Goal: Obtain resource: Obtain resource

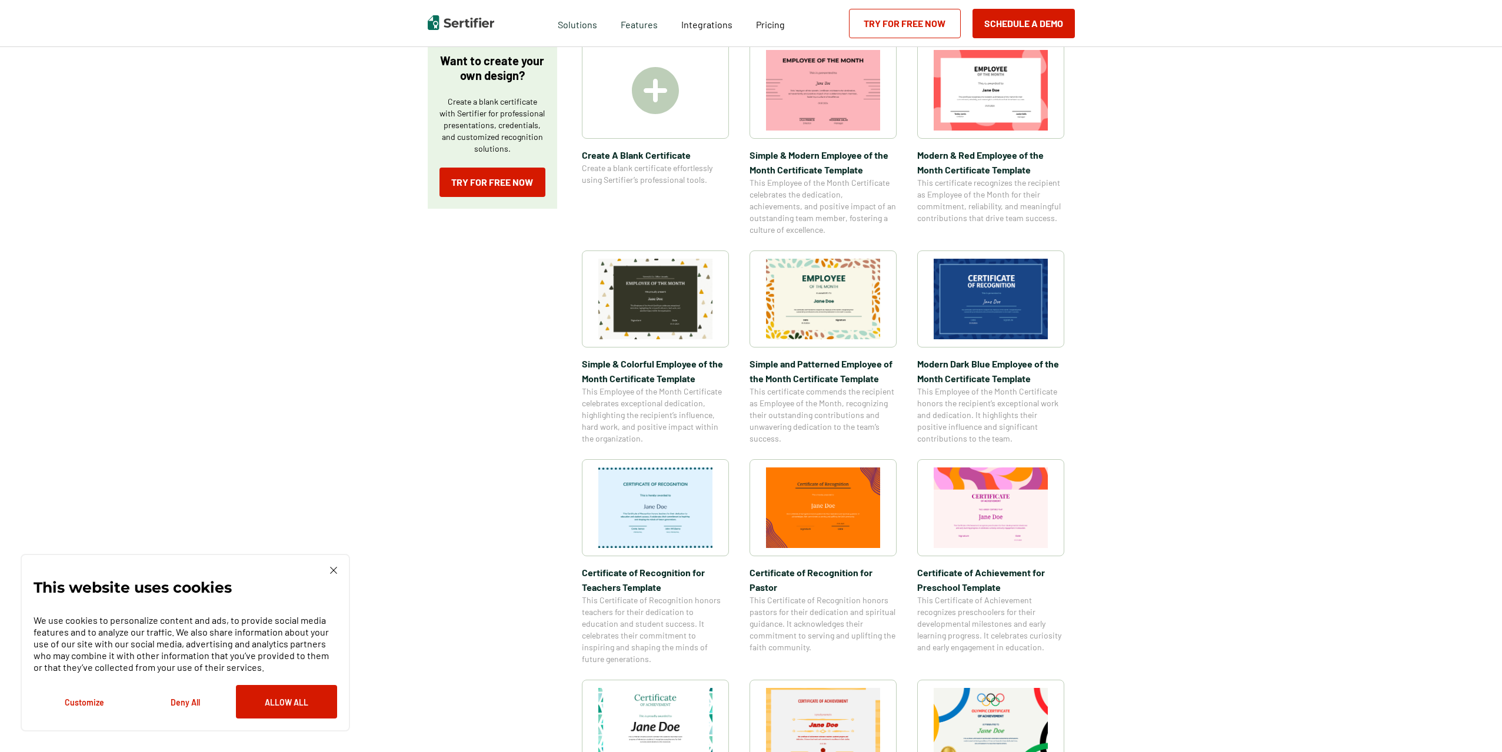
scroll to position [176, 0]
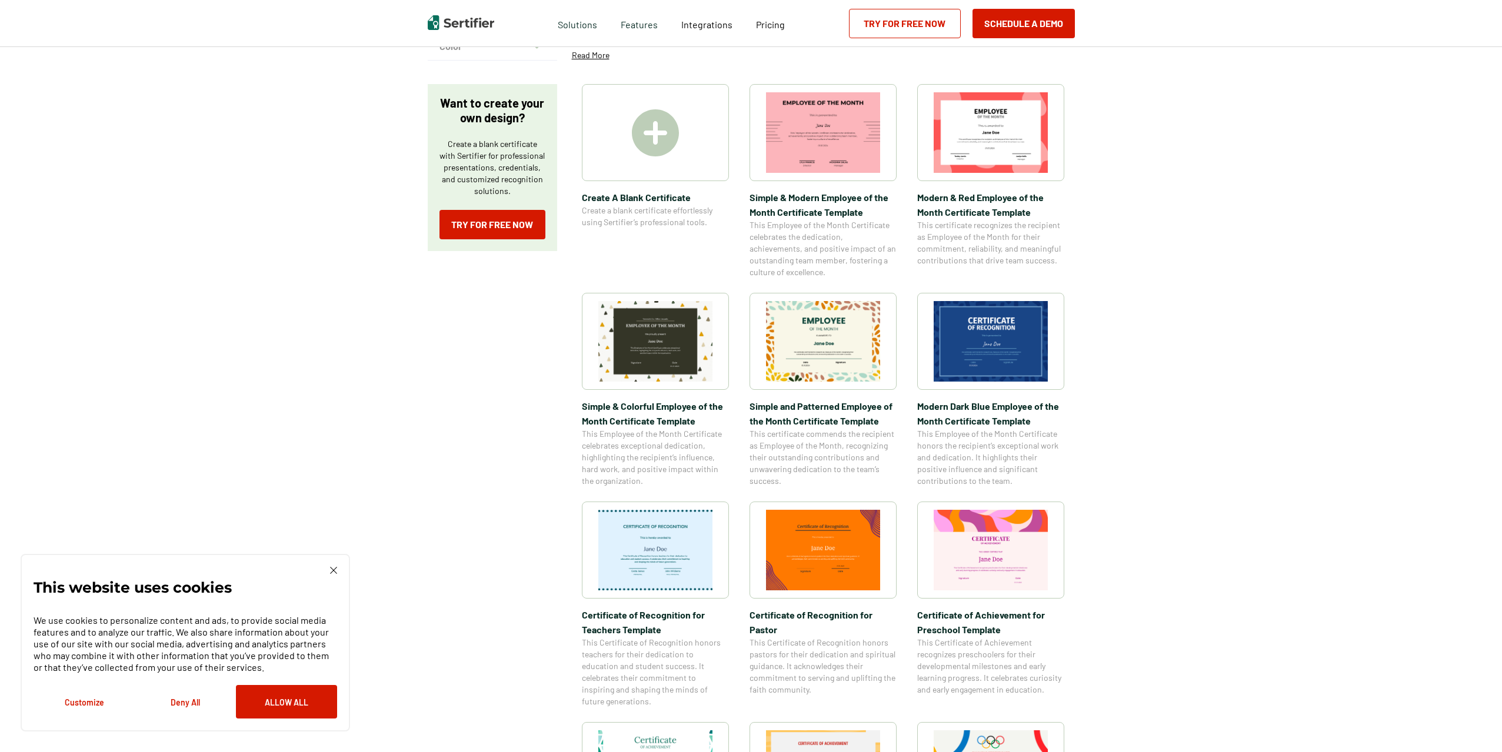
click at [832, 412] on span "Simple and Patterned Employee of the Month Certificate Template" at bounding box center [823, 413] width 147 height 29
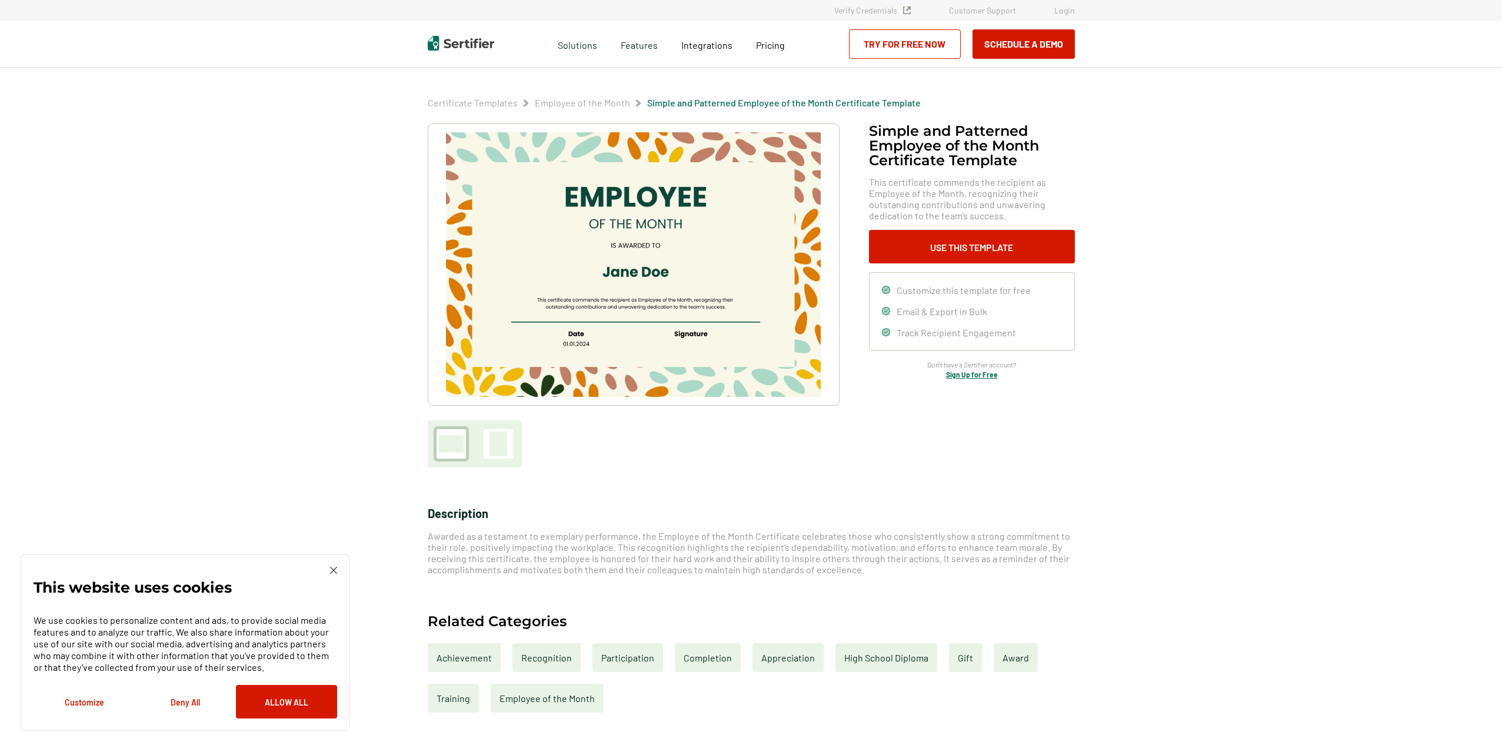
click at [484, 461] on div at bounding box center [498, 444] width 35 height 35
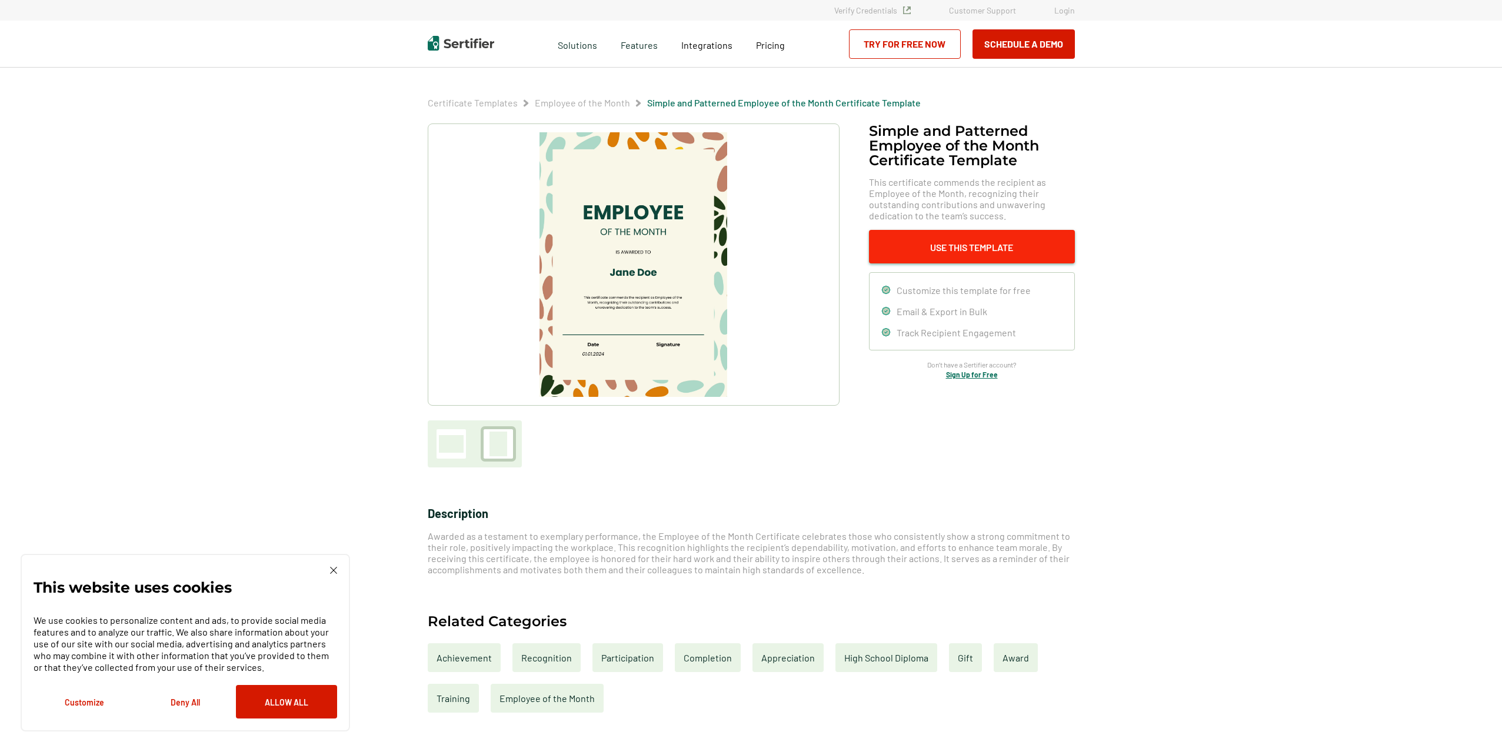
click at [945, 248] on button "Use This Template" at bounding box center [972, 247] width 206 height 34
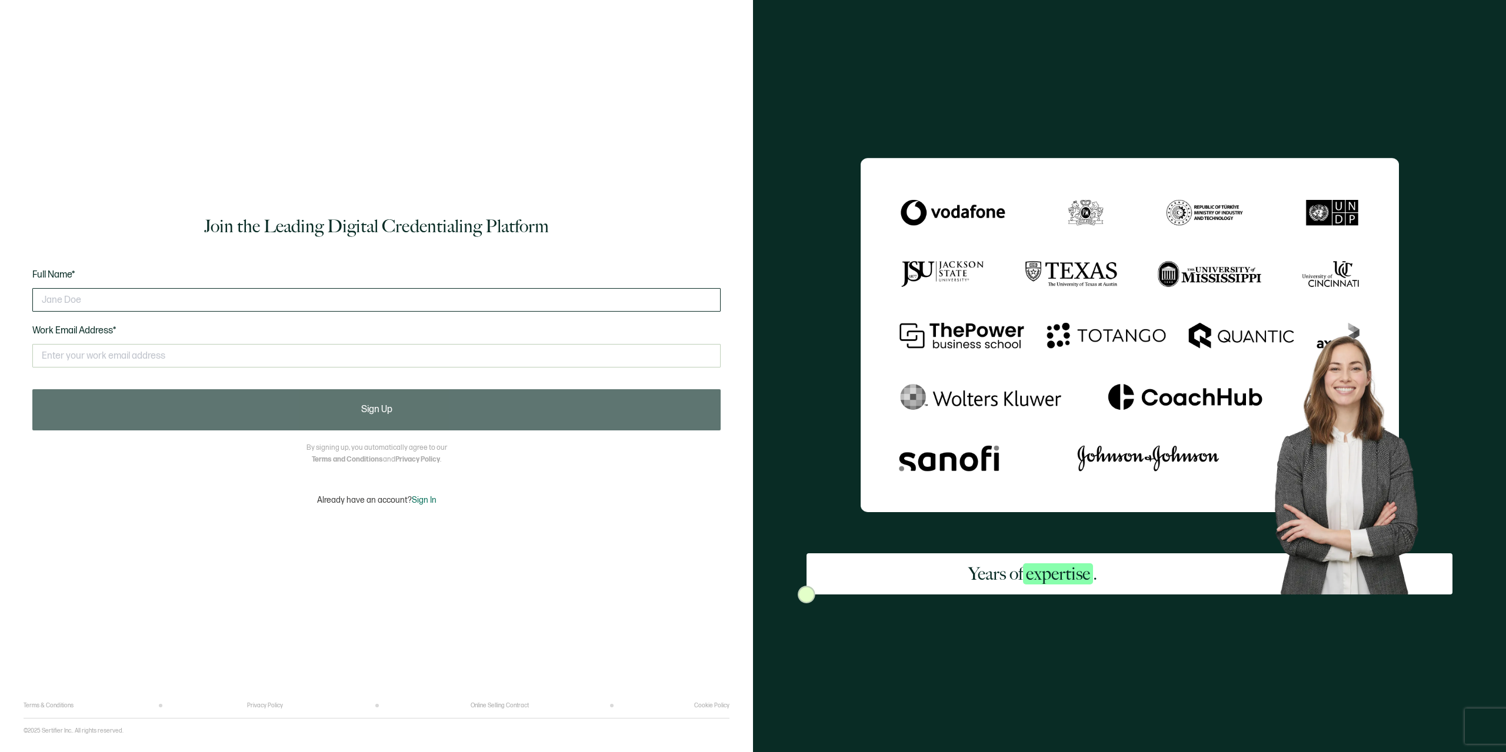
click at [352, 291] on input "text" at bounding box center [376, 300] width 688 height 24
type input "[PERSON_NAME]"
click at [225, 353] on input "text" at bounding box center [376, 356] width 688 height 24
type input "[EMAIL_ADDRESS][PERSON_NAME][DOMAIN_NAME]"
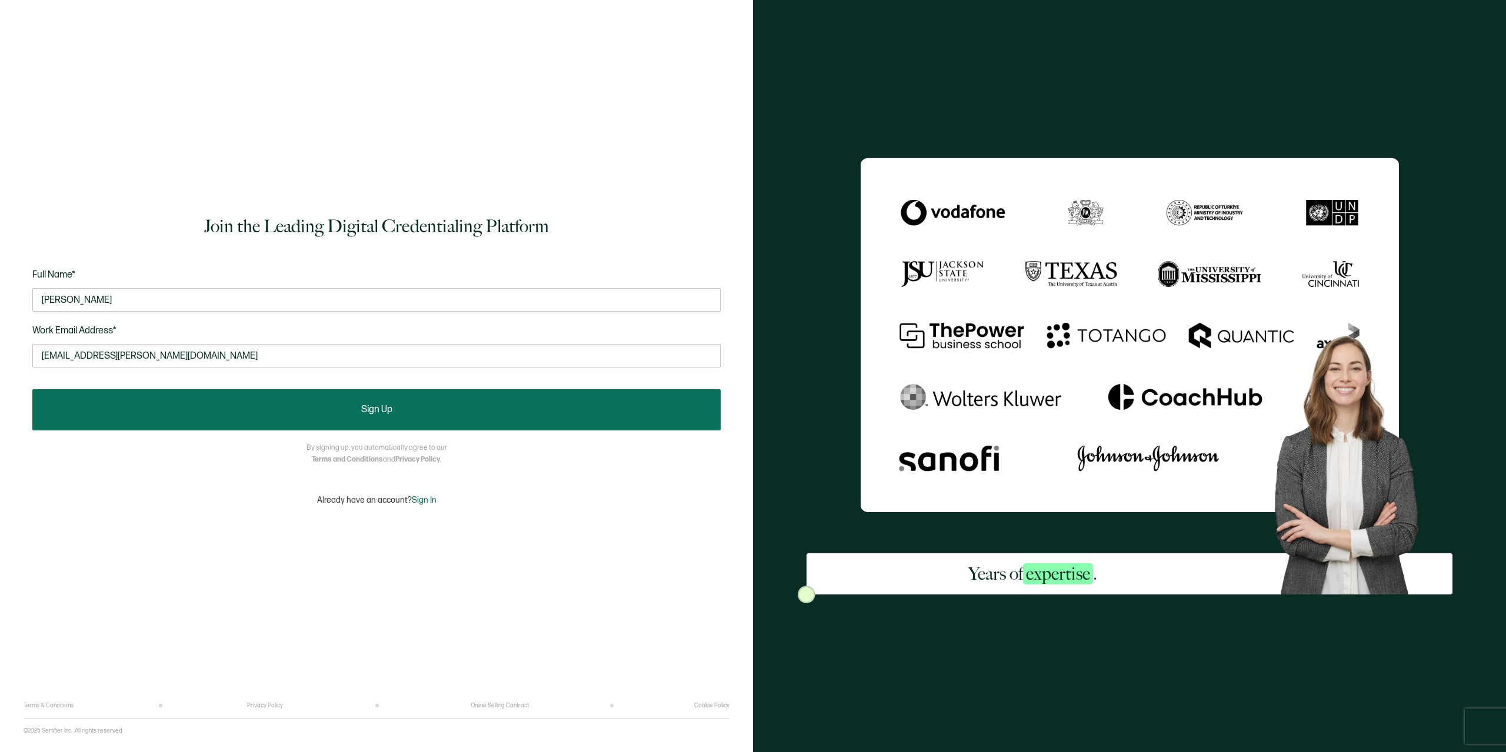
drag, startPoint x: 282, startPoint y: 412, endPoint x: 278, endPoint y: 406, distance: 7.7
click at [282, 411] on button "Sign Up" at bounding box center [376, 409] width 688 height 41
